Goal: Task Accomplishment & Management: Manage account settings

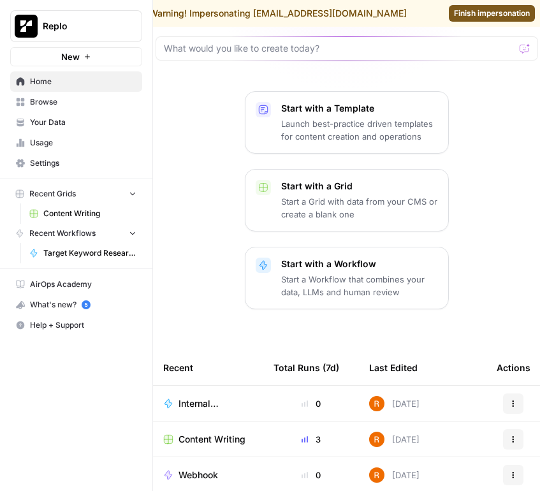
scroll to position [122, 0]
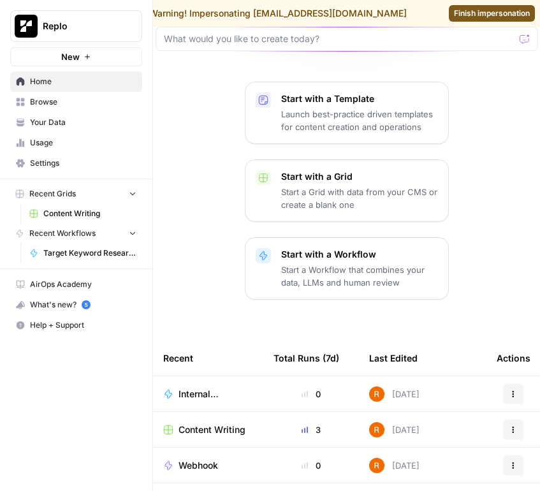
click at [201, 391] on span "Internal Linking" at bounding box center [211, 394] width 64 height 13
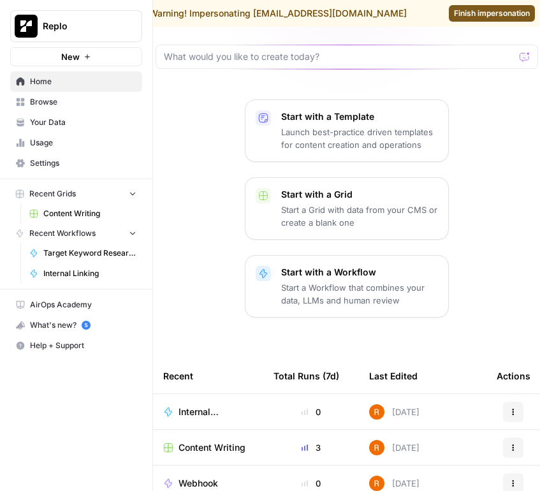
scroll to position [104, 0]
click at [216, 447] on span "Content Writing" at bounding box center [212, 448] width 67 height 13
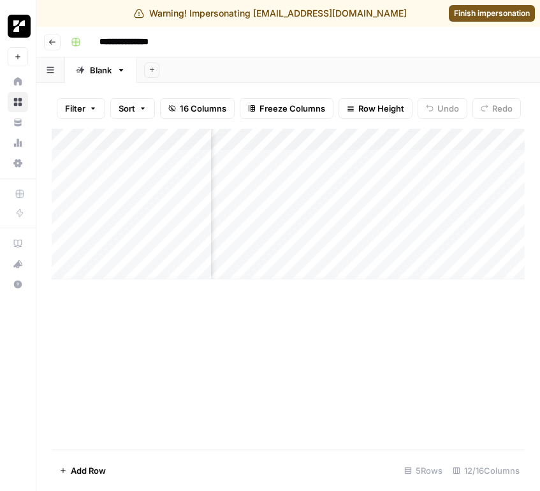
scroll to position [0, 380]
click at [383, 139] on div "Add Column" at bounding box center [288, 204] width 473 height 150
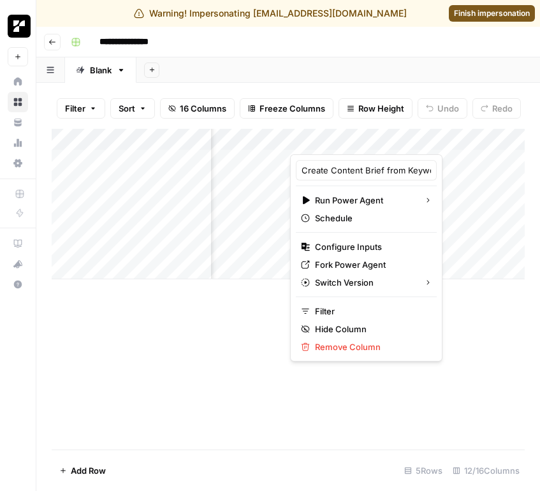
click at [257, 166] on div "Add Column" at bounding box center [288, 204] width 473 height 150
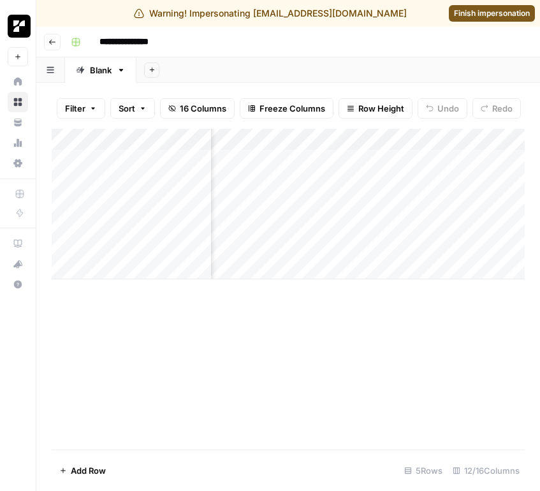
click at [257, 166] on div "Add Column" at bounding box center [288, 204] width 473 height 150
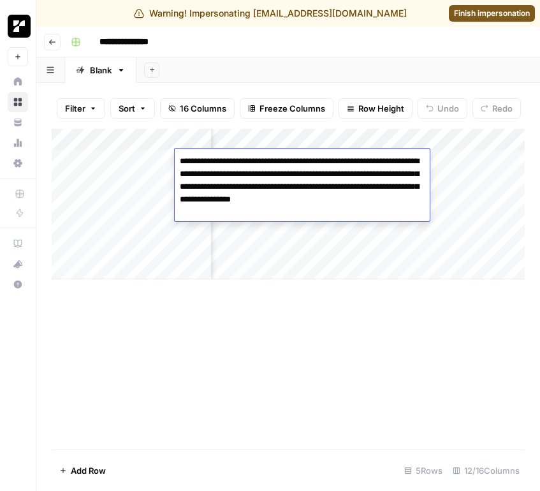
click at [257, 166] on textarea "**********" at bounding box center [302, 186] width 255 height 69
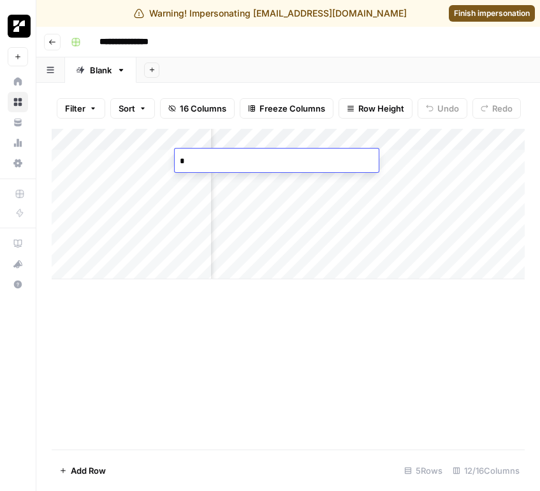
type textarea "**********"
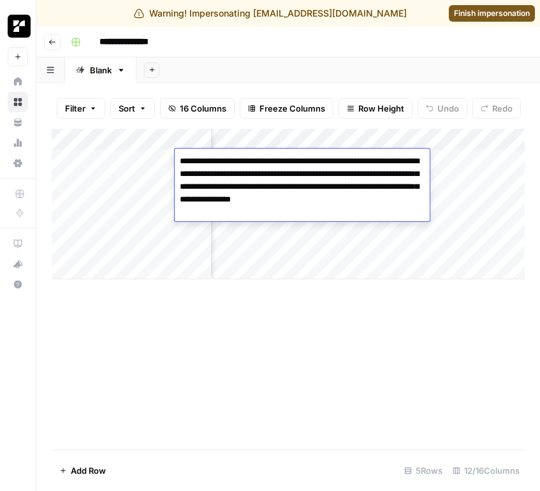
scroll to position [0, 236]
click at [339, 343] on div "Add Column" at bounding box center [288, 289] width 473 height 321
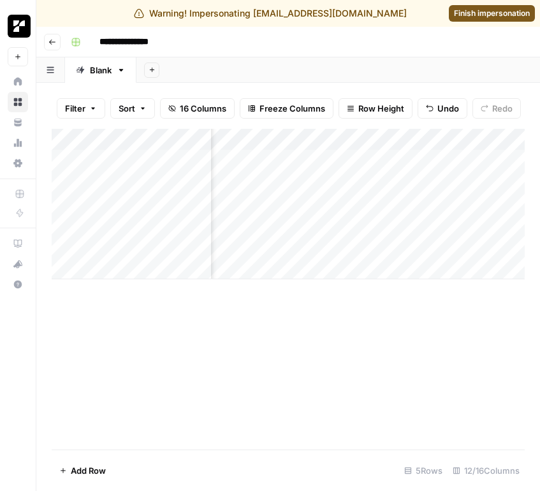
click at [276, 143] on div "Add Column" at bounding box center [288, 204] width 473 height 150
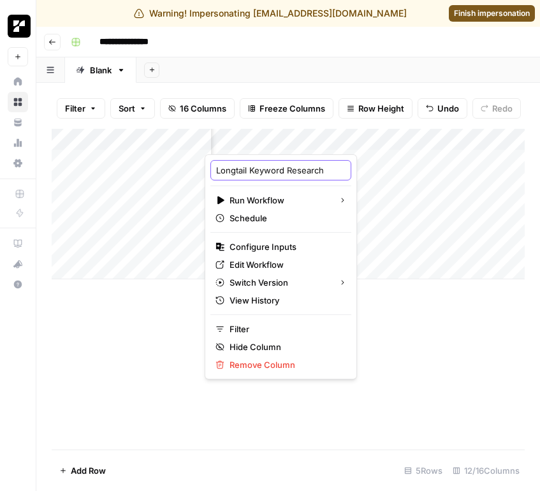
click at [281, 165] on input "Longtail Keyword Research" at bounding box center [280, 170] width 129 height 13
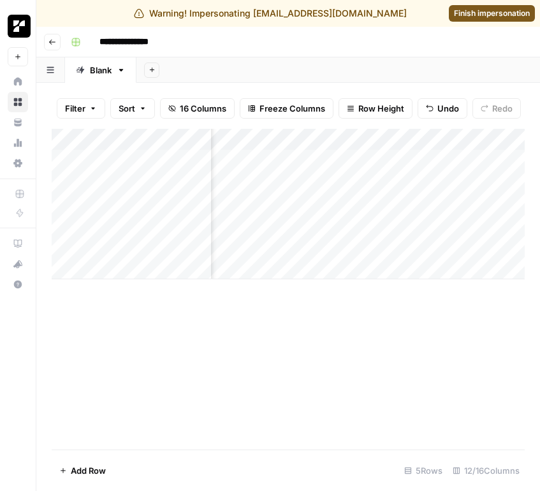
scroll to position [0, 206]
click at [481, 7] on link "Finish impersonation" at bounding box center [492, 13] width 86 height 17
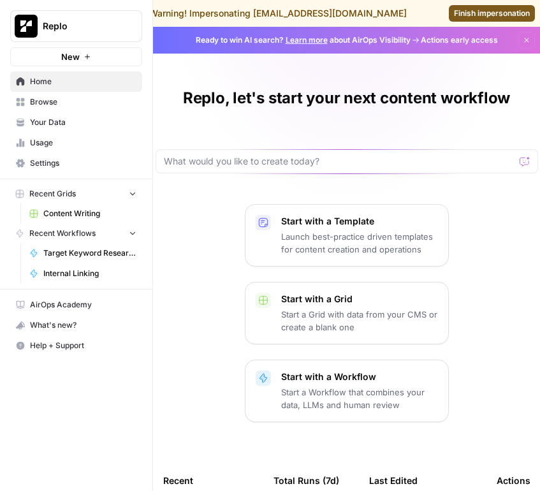
click at [49, 142] on span "Usage" at bounding box center [83, 142] width 106 height 11
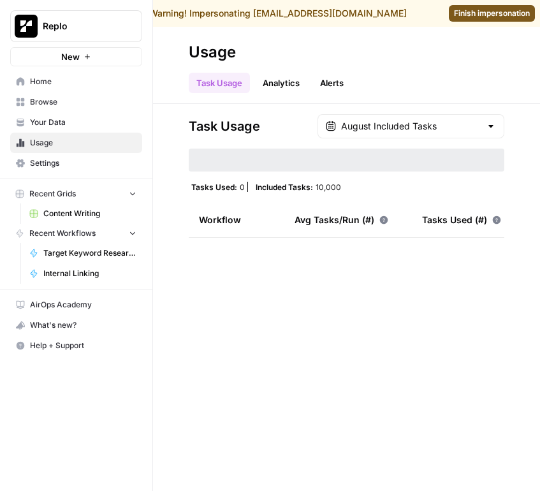
click at [64, 167] on span "Settings" at bounding box center [83, 162] width 106 height 11
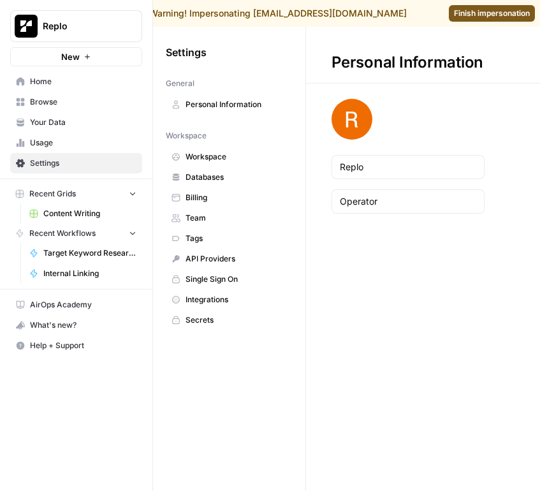
click at [216, 214] on span "Team" at bounding box center [236, 217] width 101 height 11
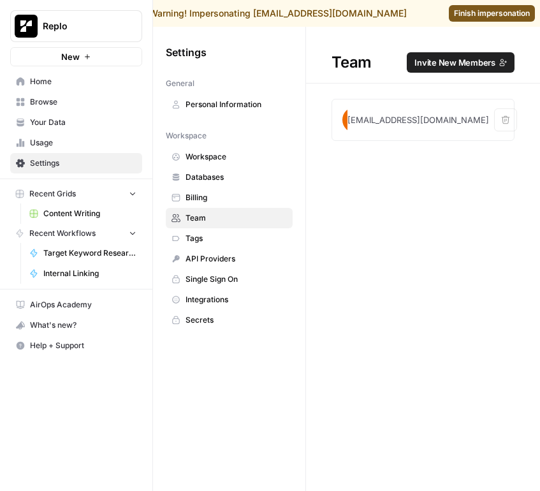
click at [456, 62] on span "Invite New Members" at bounding box center [454, 62] width 81 height 13
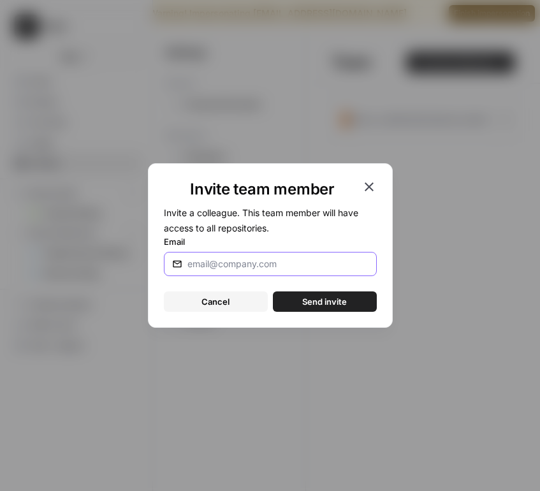
click at [297, 269] on input "Email" at bounding box center [277, 264] width 181 height 13
type input "lily.baker@airops.com"
drag, startPoint x: 245, startPoint y: 298, endPoint x: 318, endPoint y: 298, distance: 73.3
click at [318, 298] on div "Cancel Send invite" at bounding box center [270, 301] width 213 height 20
click at [318, 298] on span "Send invite" at bounding box center [324, 301] width 45 height 13
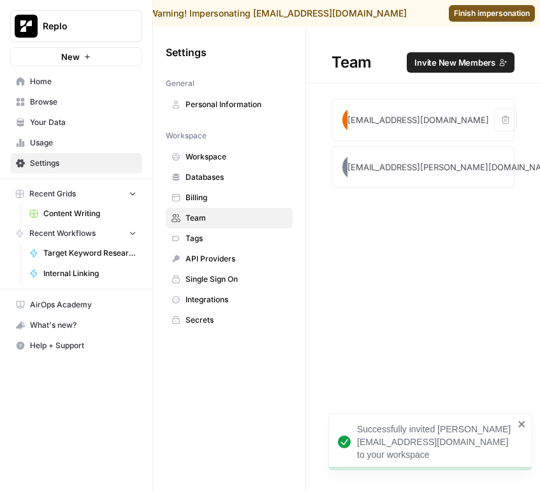
click at [483, 15] on span "Finish impersonation" at bounding box center [492, 13] width 76 height 11
